Goal: Task Accomplishment & Management: Manage account settings

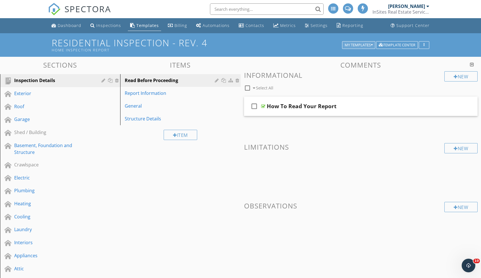
click at [368, 44] on div "My Templates" at bounding box center [358, 45] width 28 height 4
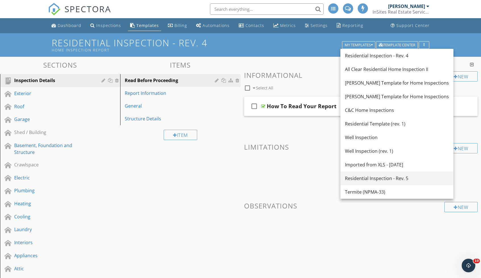
click at [392, 175] on div "Residential Inspection - Rev. 5" at bounding box center [397, 178] width 104 height 7
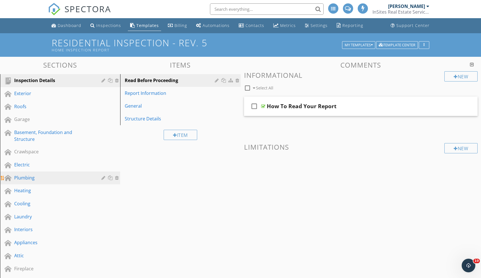
click at [44, 174] on div "Plumbing" at bounding box center [53, 177] width 79 height 7
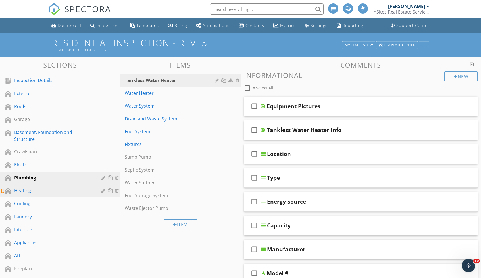
click at [47, 187] on div "Heating" at bounding box center [53, 190] width 79 height 7
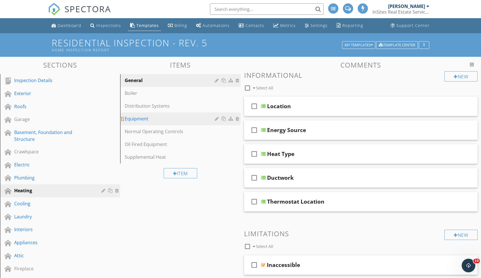
click at [176, 115] on div "Equipment" at bounding box center [170, 118] width 91 height 7
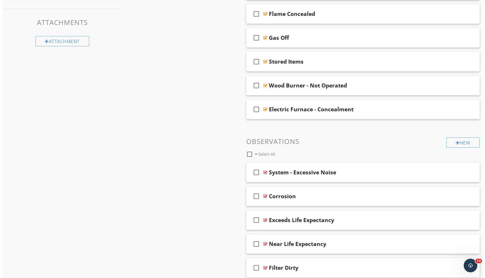
scroll to position [378, 0]
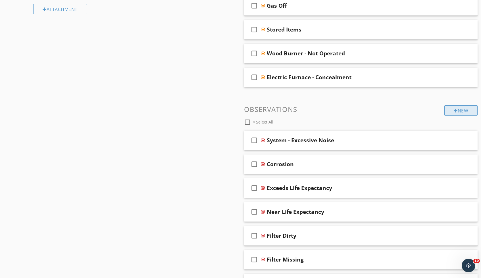
click at [466, 109] on div "New" at bounding box center [460, 110] width 33 height 10
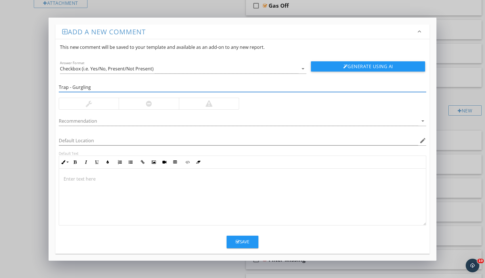
click at [63, 86] on input "Trap - Gurgling" at bounding box center [242, 87] width 367 height 9
click at [88, 89] on input "Condensate - Gurgling" at bounding box center [242, 87] width 367 height 9
type input "Condensate - Trap Gurgling"
click at [121, 187] on div at bounding box center [242, 197] width 367 height 57
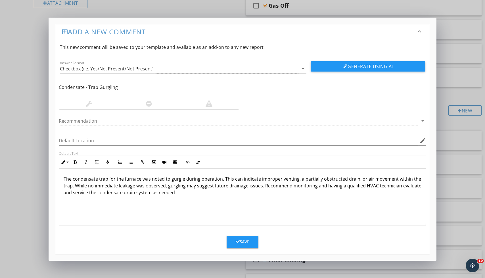
click at [107, 124] on div at bounding box center [238, 120] width 359 height 9
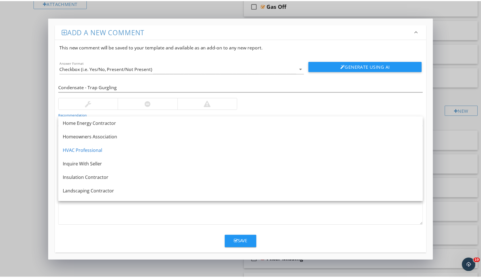
scroll to position [428, 0]
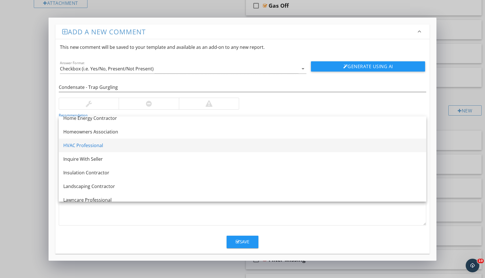
click at [106, 146] on div "HVAC Professional" at bounding box center [242, 145] width 358 height 7
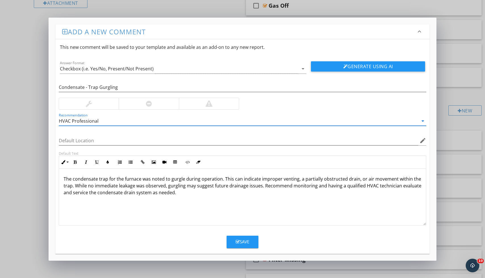
click at [152, 99] on div at bounding box center [149, 103] width 60 height 11
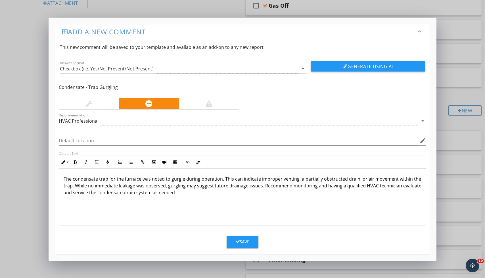
click at [251, 242] on button "Save" at bounding box center [243, 242] width 32 height 12
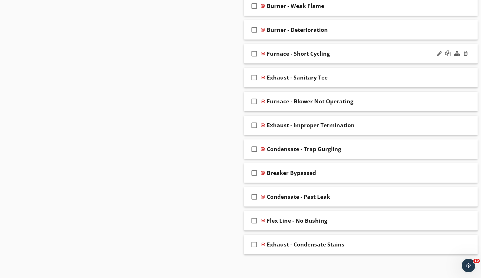
scroll to position [1967, 0]
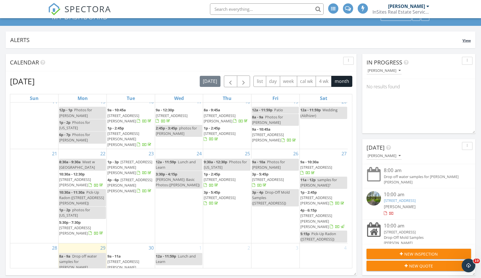
scroll to position [210, 0]
click at [313, 165] on span "[STREET_ADDRESS]" at bounding box center [316, 167] width 32 height 5
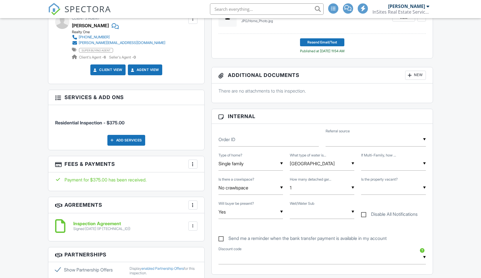
scroll to position [257, 0]
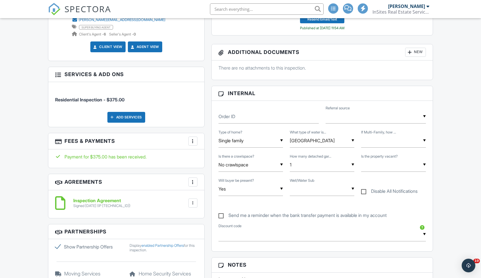
drag, startPoint x: 193, startPoint y: 141, endPoint x: 190, endPoint y: 138, distance: 4.7
click at [193, 141] on div at bounding box center [193, 141] width 6 height 6
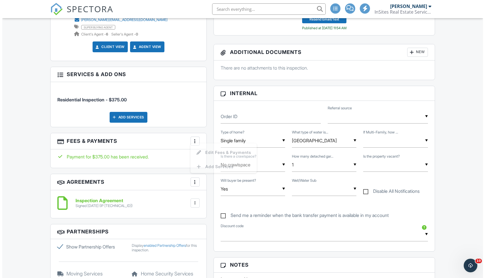
scroll to position [0, 0]
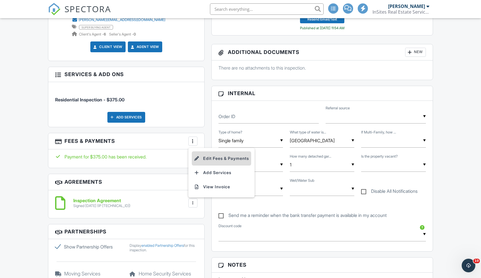
click at [212, 160] on li "Edit Fees & Payments" at bounding box center [221, 158] width 59 height 14
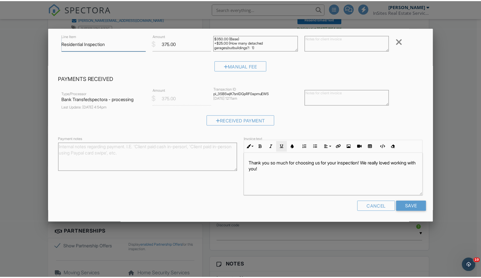
scroll to position [35, 0]
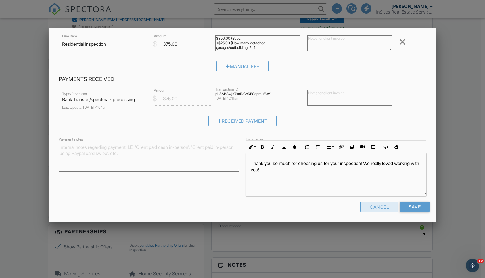
click at [379, 205] on div "Cancel" at bounding box center [379, 207] width 38 height 10
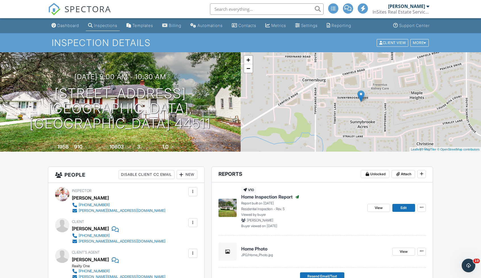
scroll to position [0, 0]
